Goal: Check status: Check status

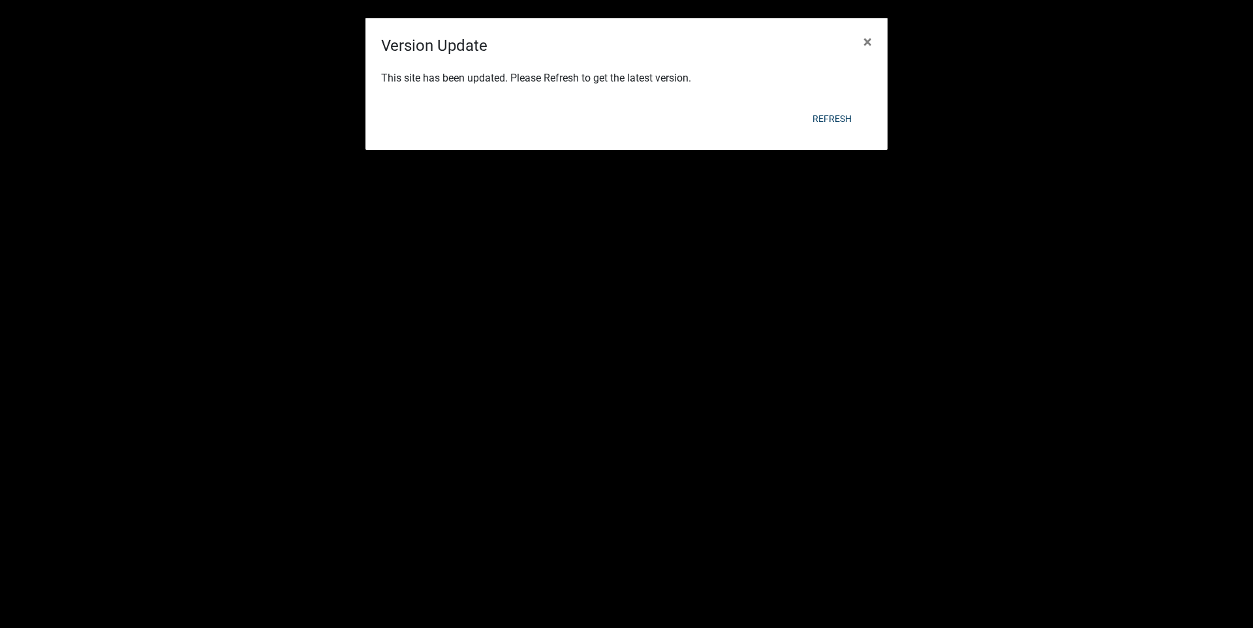
drag, startPoint x: 865, startPoint y: 42, endPoint x: 850, endPoint y: 42, distance: 14.4
click at [861, 42] on button "×" at bounding box center [867, 41] width 29 height 37
click at [843, 115] on button "Refresh" at bounding box center [832, 118] width 60 height 23
